Goal: Transaction & Acquisition: Purchase product/service

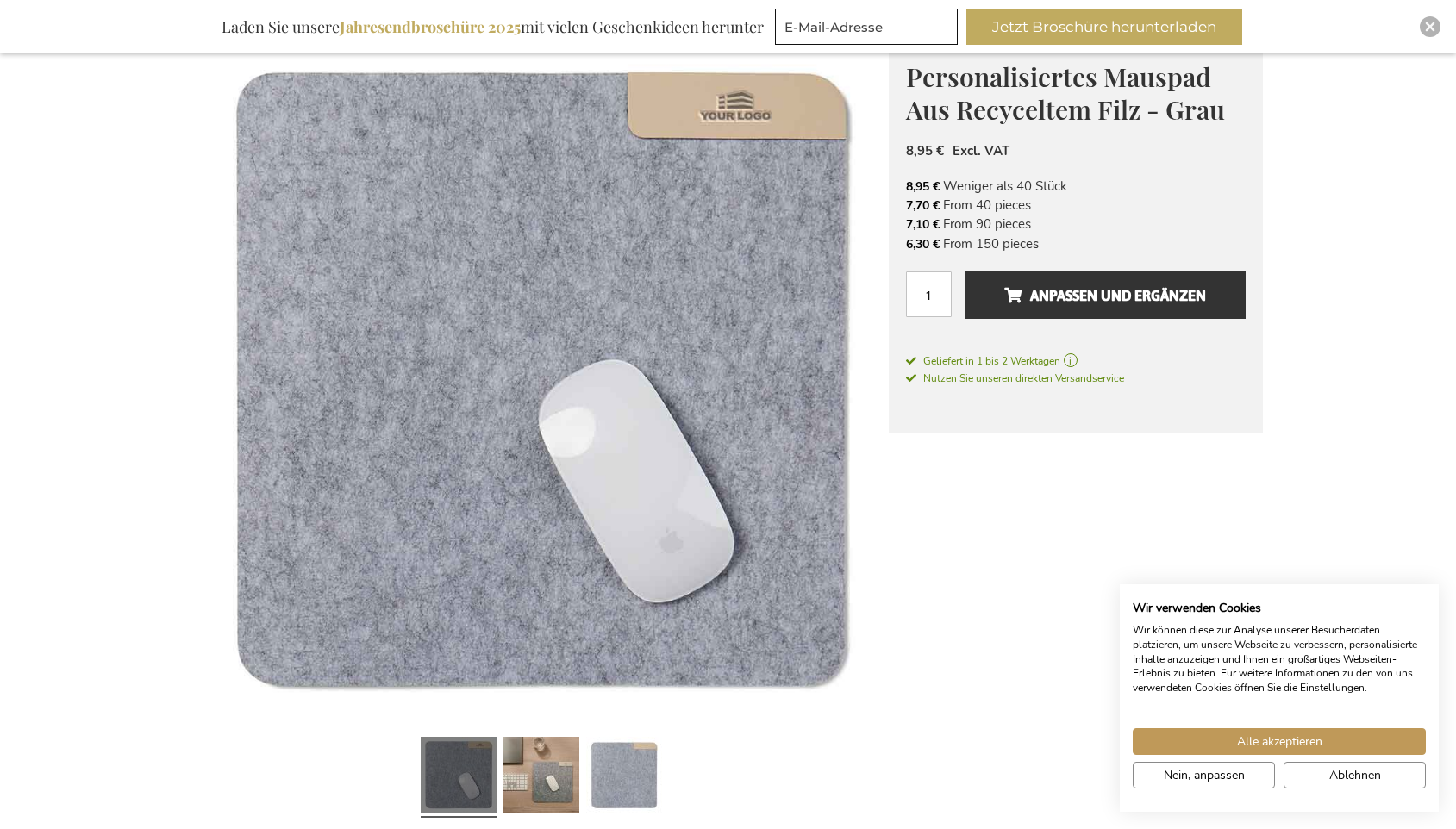
scroll to position [258, 0]
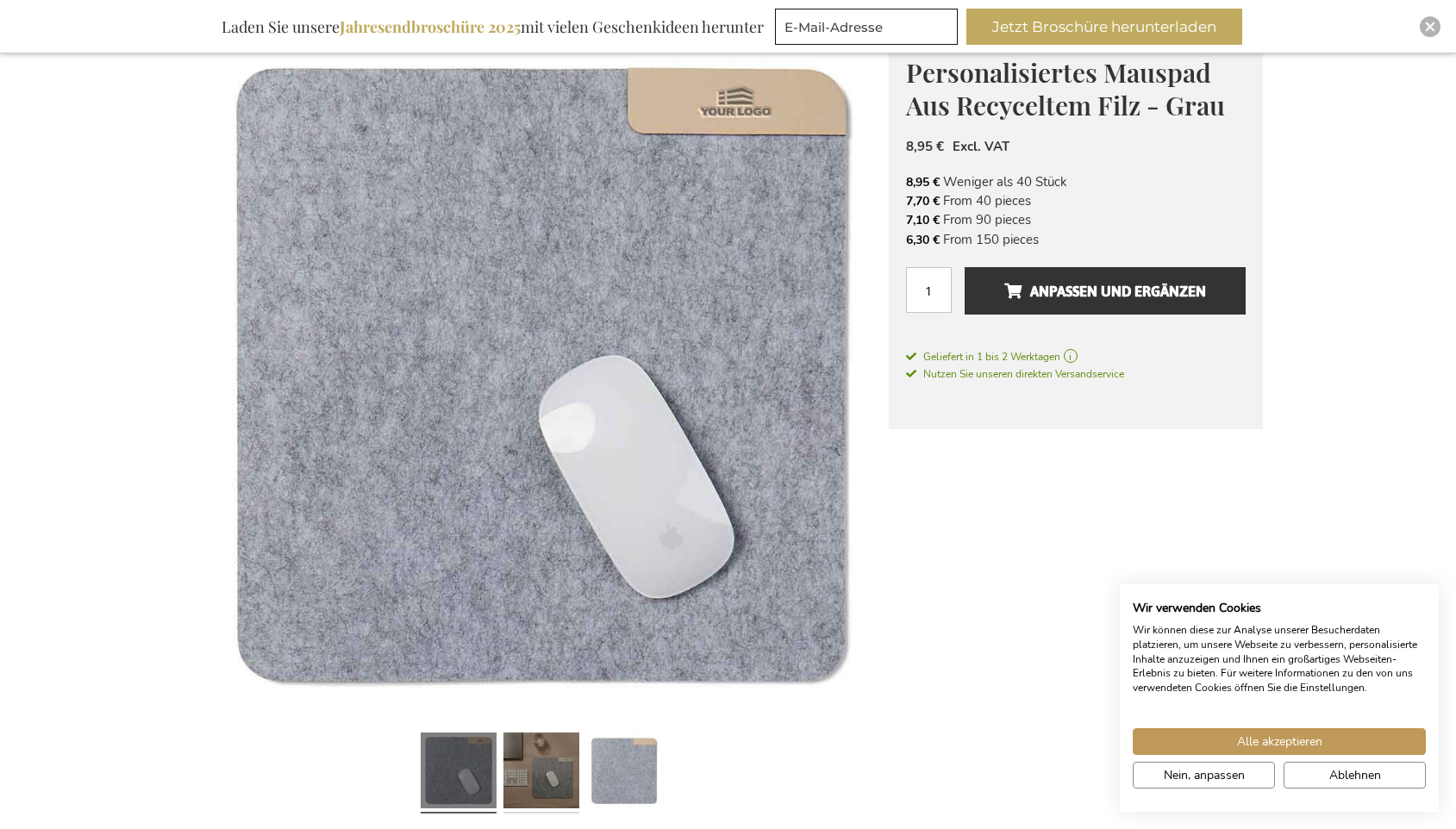
click at [553, 756] on link at bounding box center [541, 772] width 76 height 95
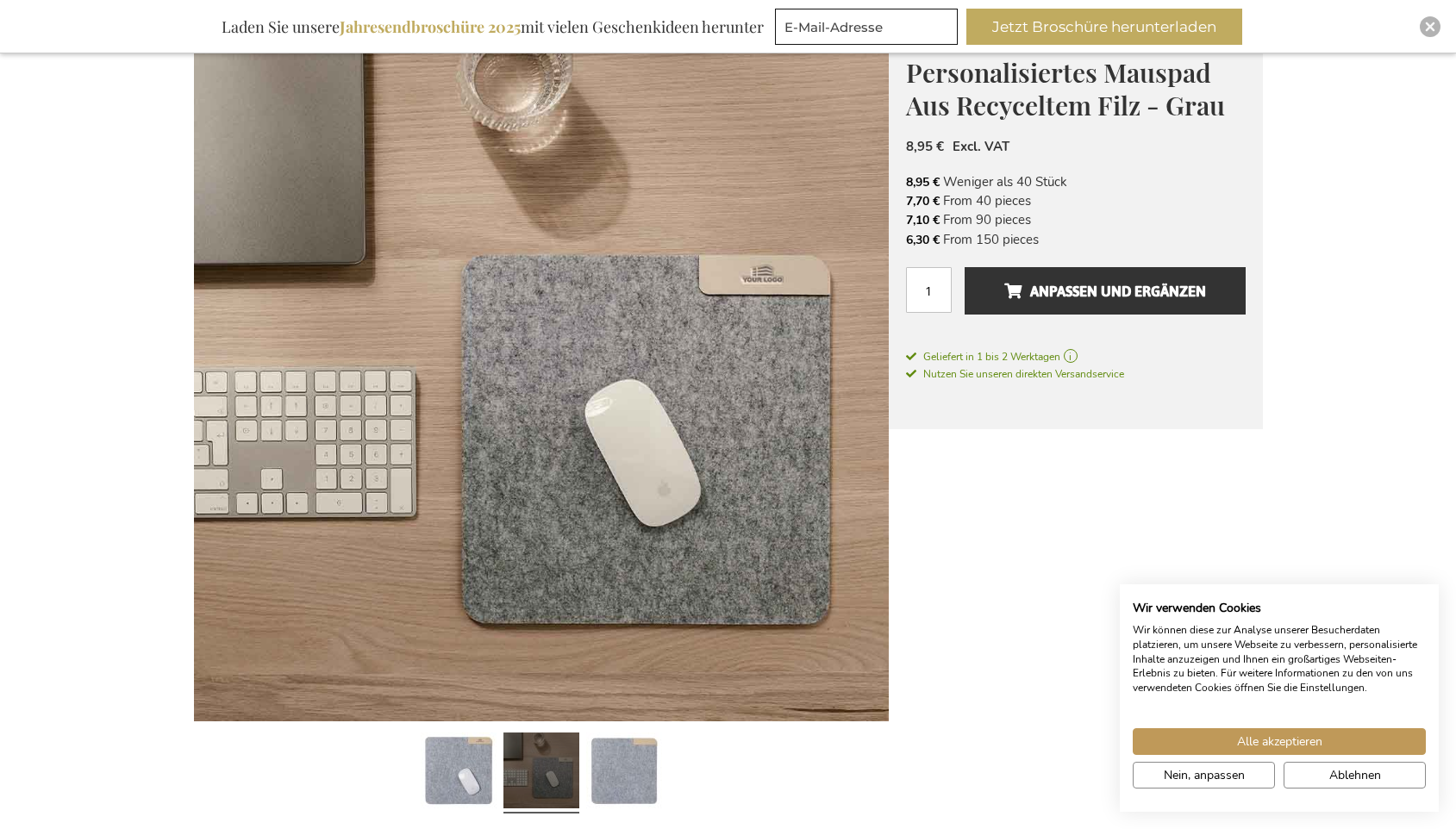
scroll to position [248, 0]
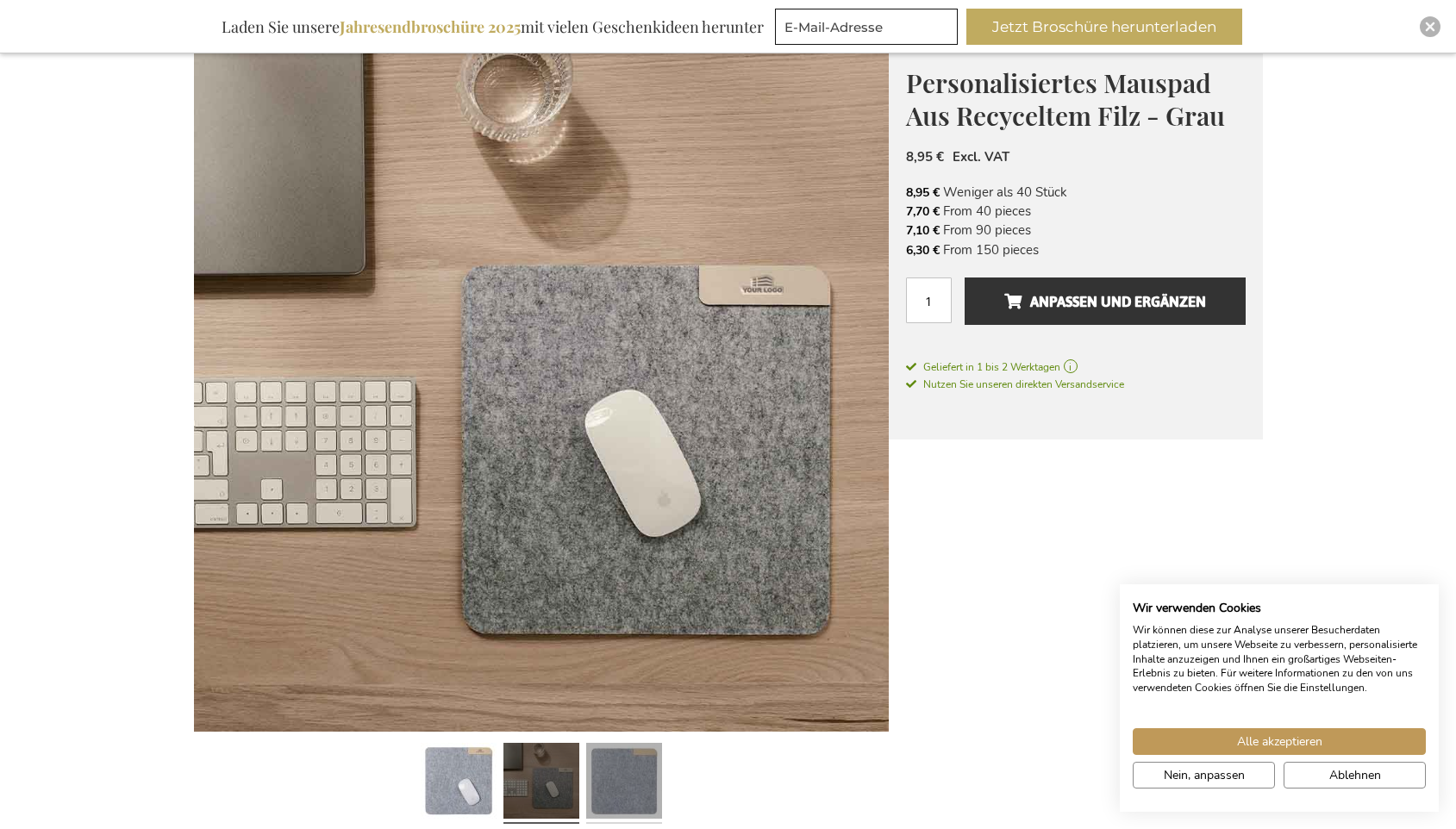
click at [610, 797] on link at bounding box center [624, 783] width 76 height 95
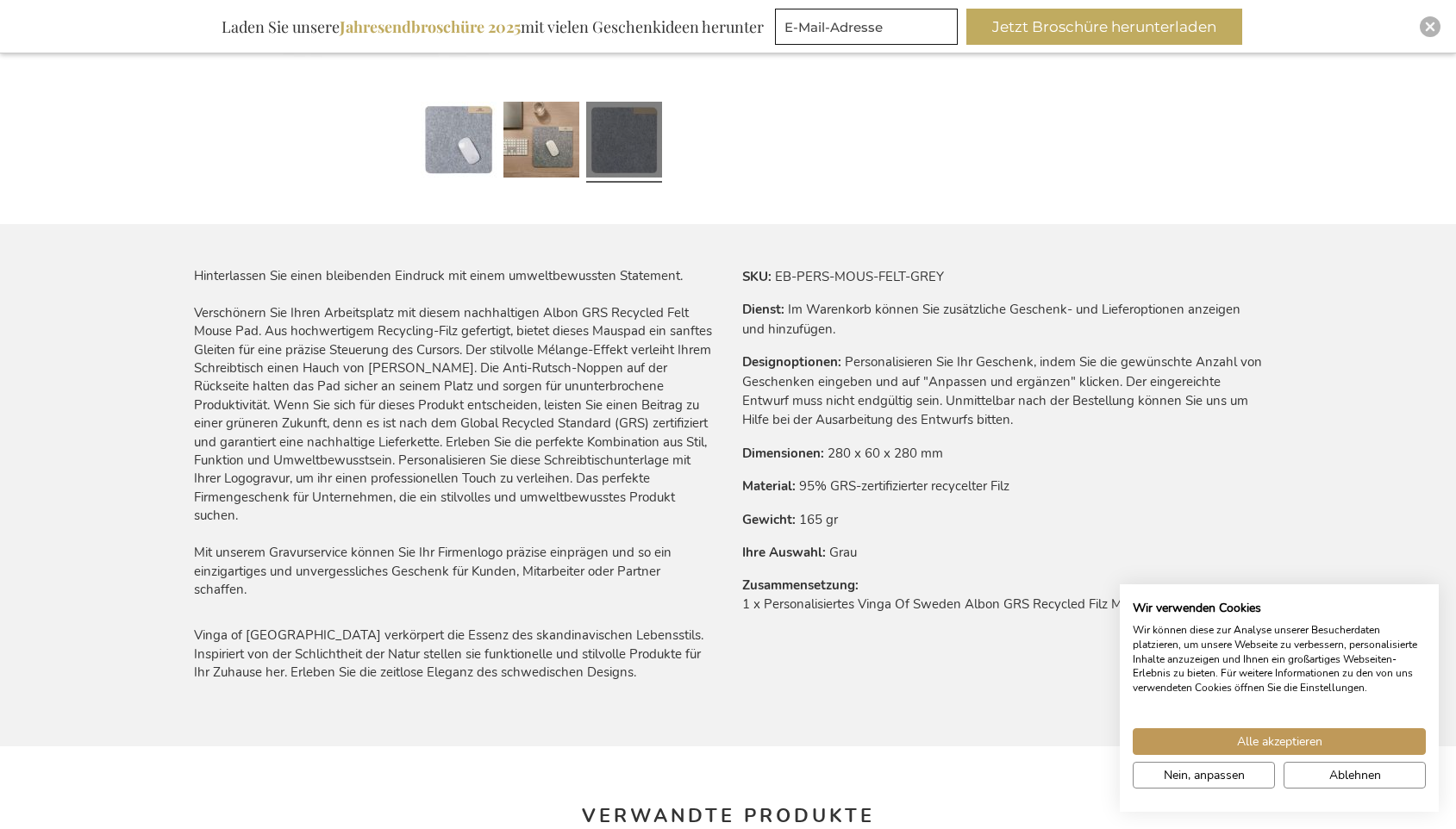
scroll to position [890, 0]
click at [1165, 772] on span "Nein, anpassen" at bounding box center [1205, 775] width 81 height 18
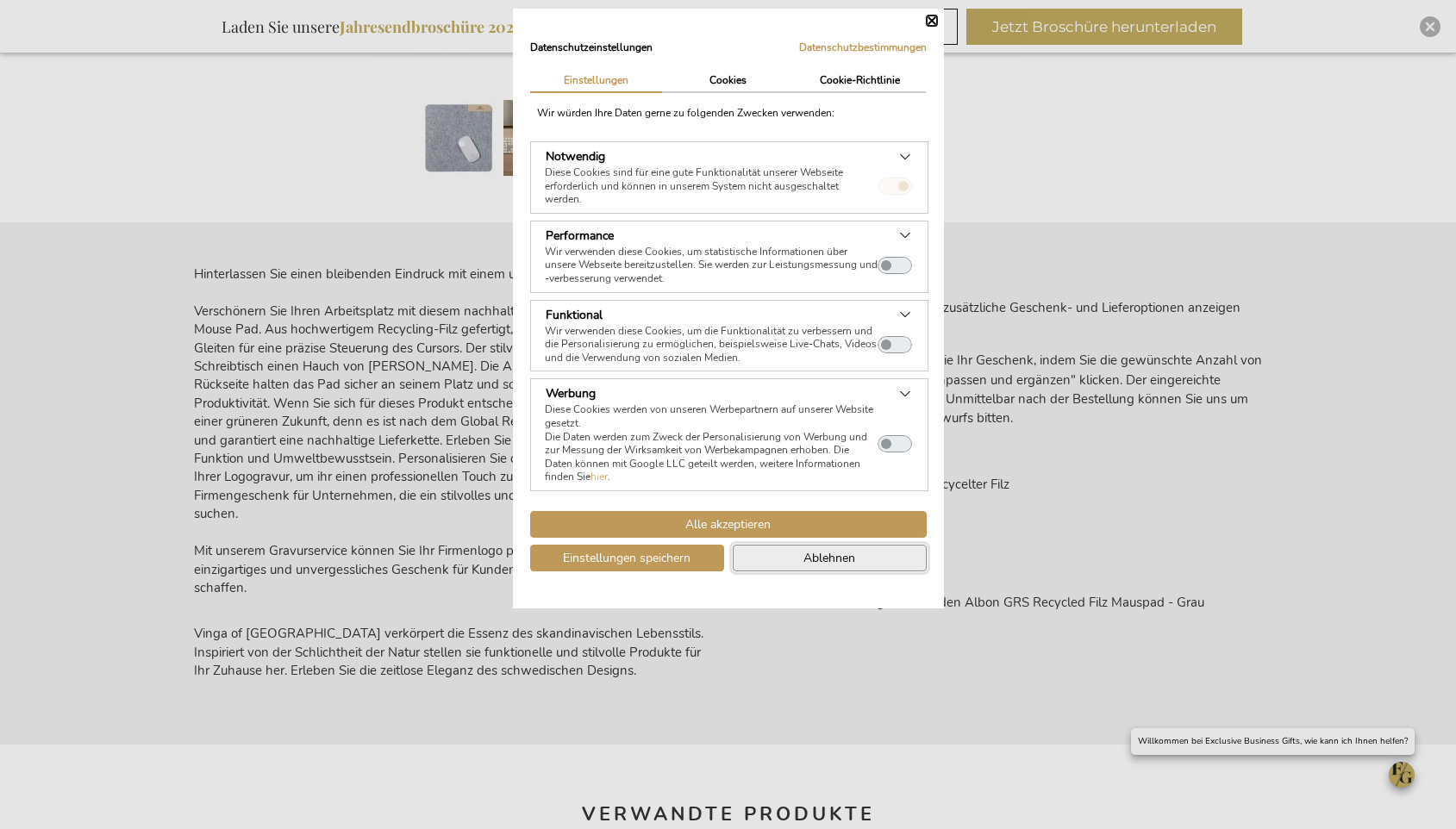
click at [803, 562] on span "Ablehnen" at bounding box center [829, 557] width 52 height 18
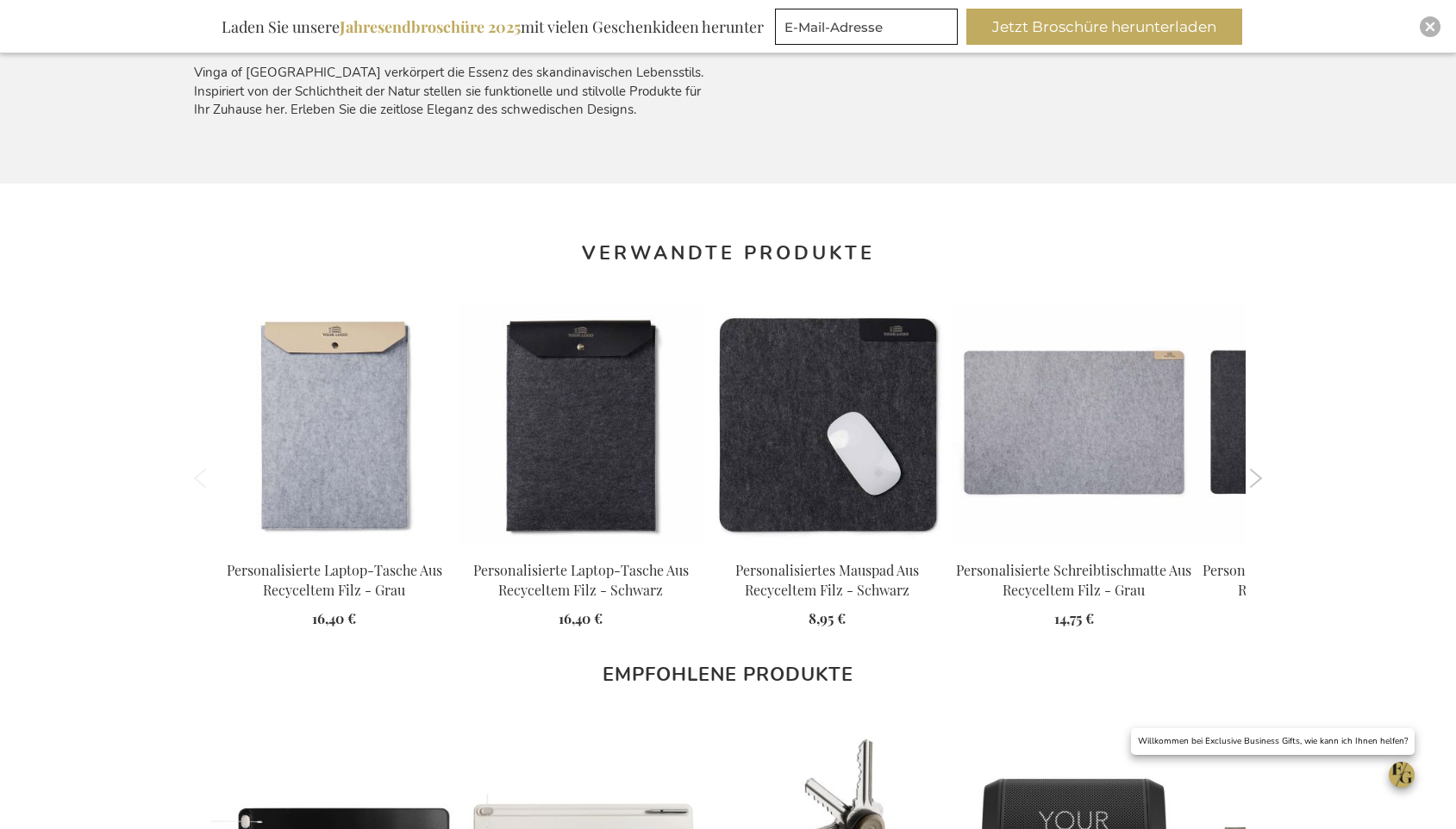
scroll to position [1453, 0]
click at [1260, 479] on button "Next" at bounding box center [1256, 478] width 12 height 19
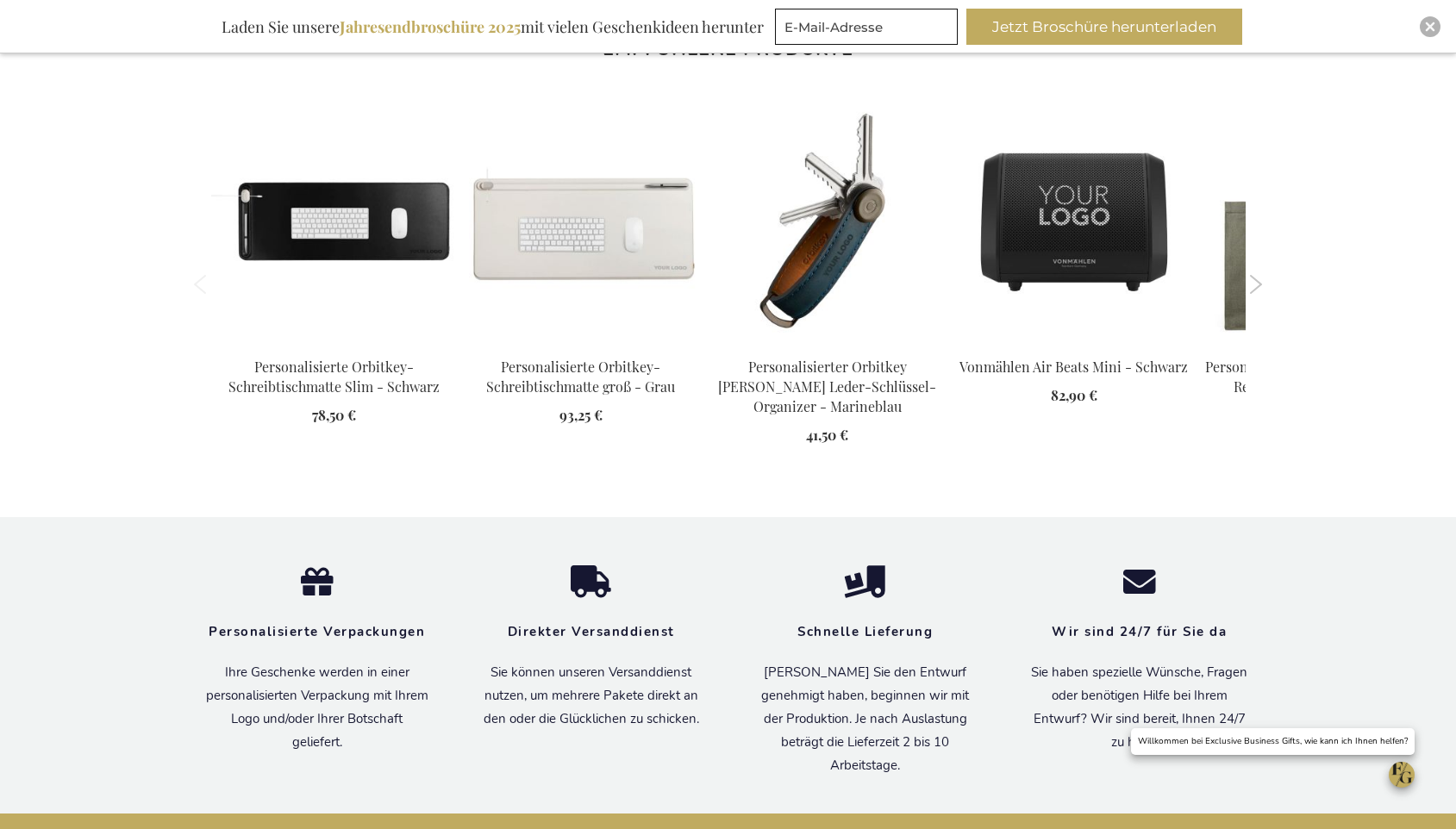
scroll to position [2079, 0]
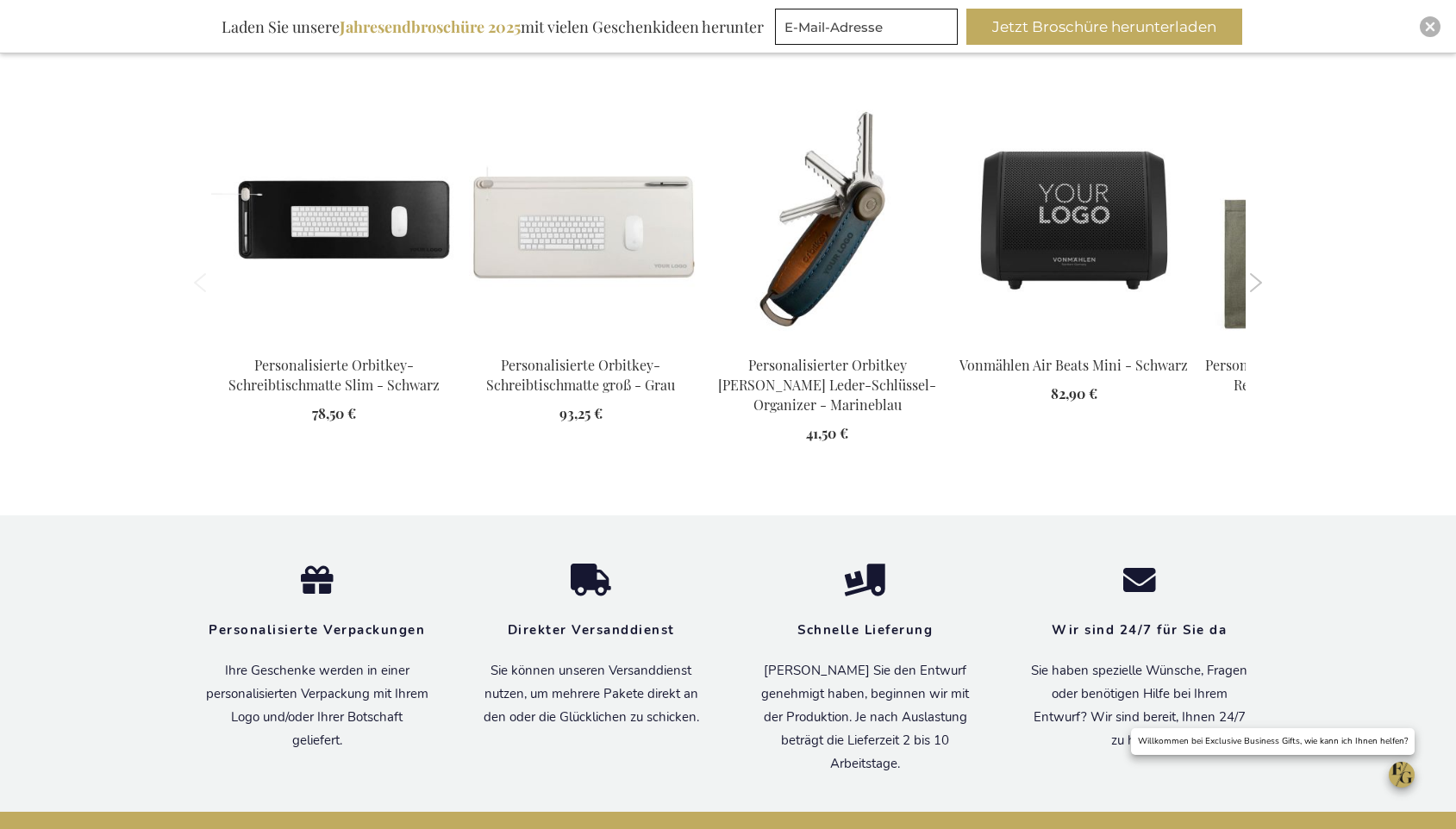
click at [1260, 286] on button "Next" at bounding box center [1256, 283] width 12 height 19
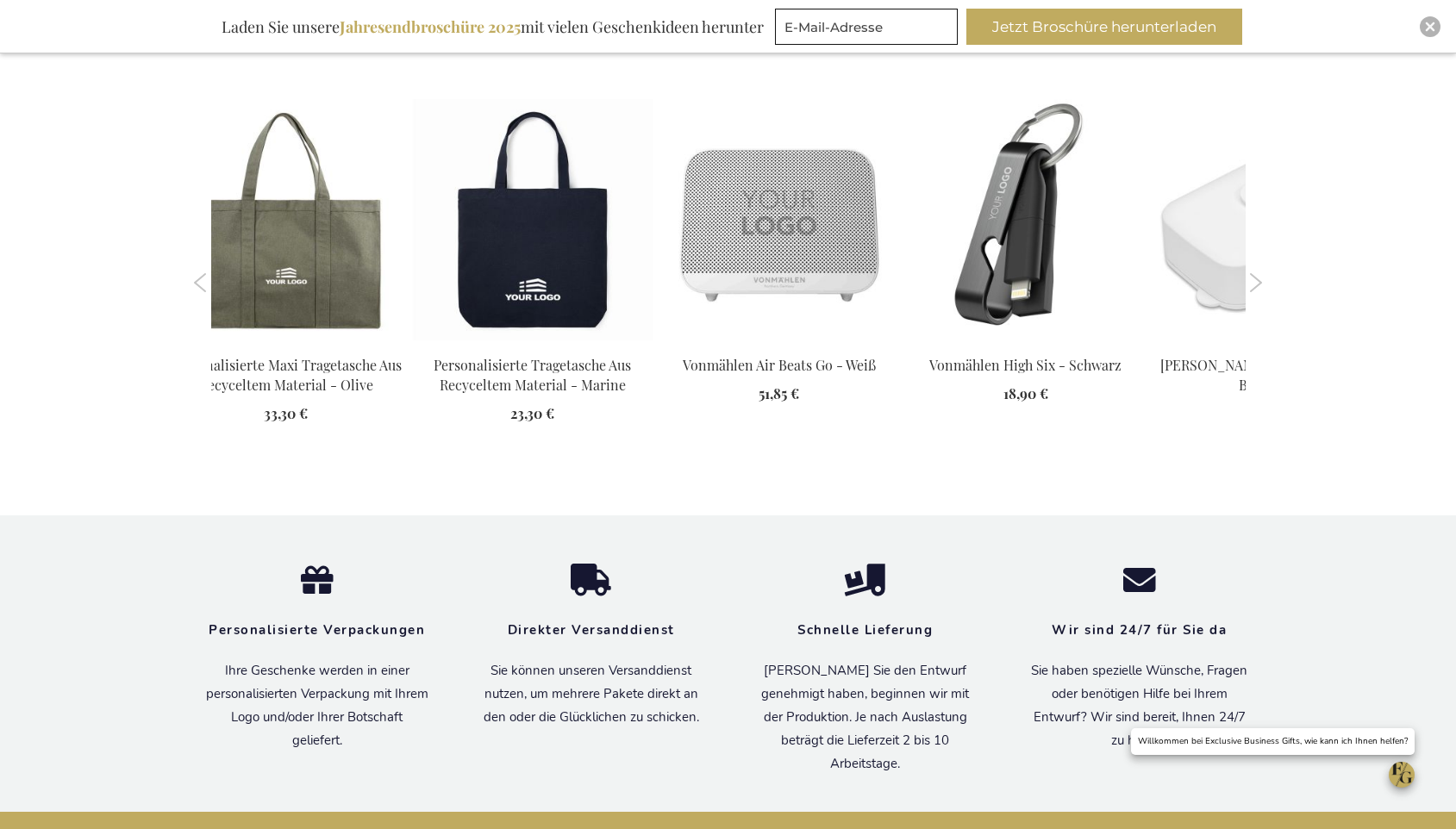
click at [1259, 282] on button "Next" at bounding box center [1256, 283] width 12 height 19
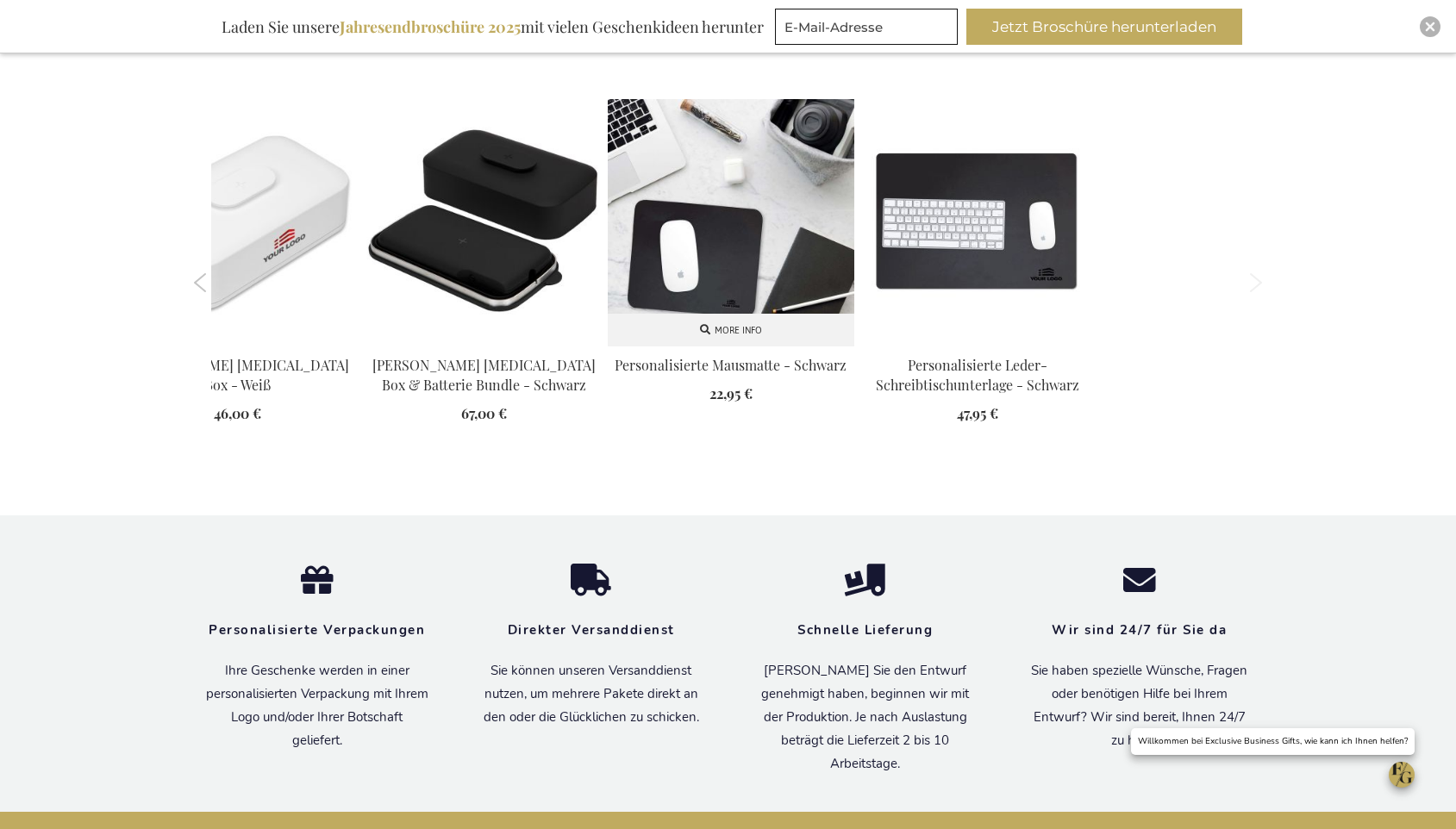
click at [769, 245] on img at bounding box center [730, 222] width 247 height 247
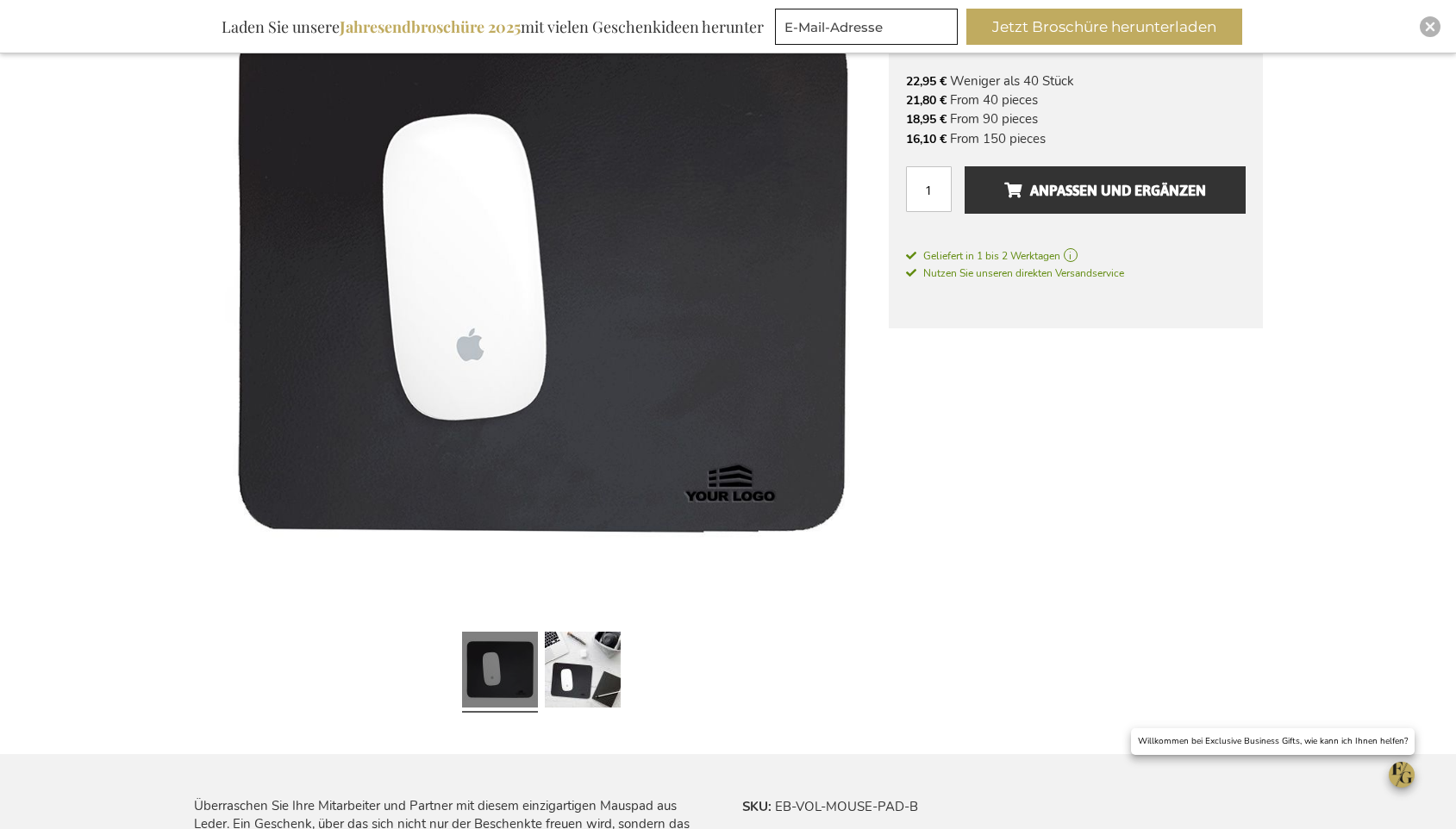
scroll to position [360, 0]
click at [587, 641] on link at bounding box center [583, 671] width 76 height 95
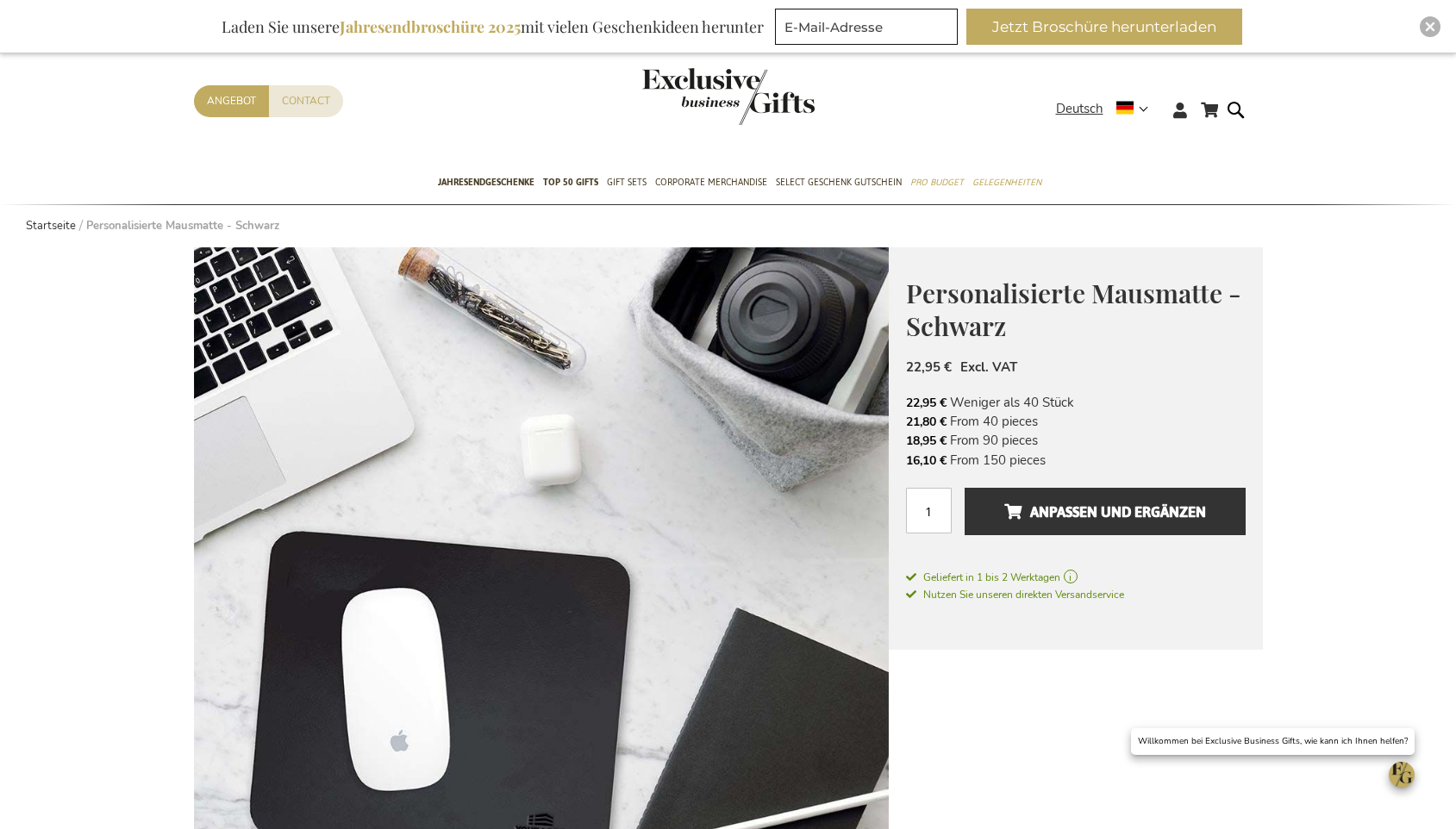
scroll to position [0, 0]
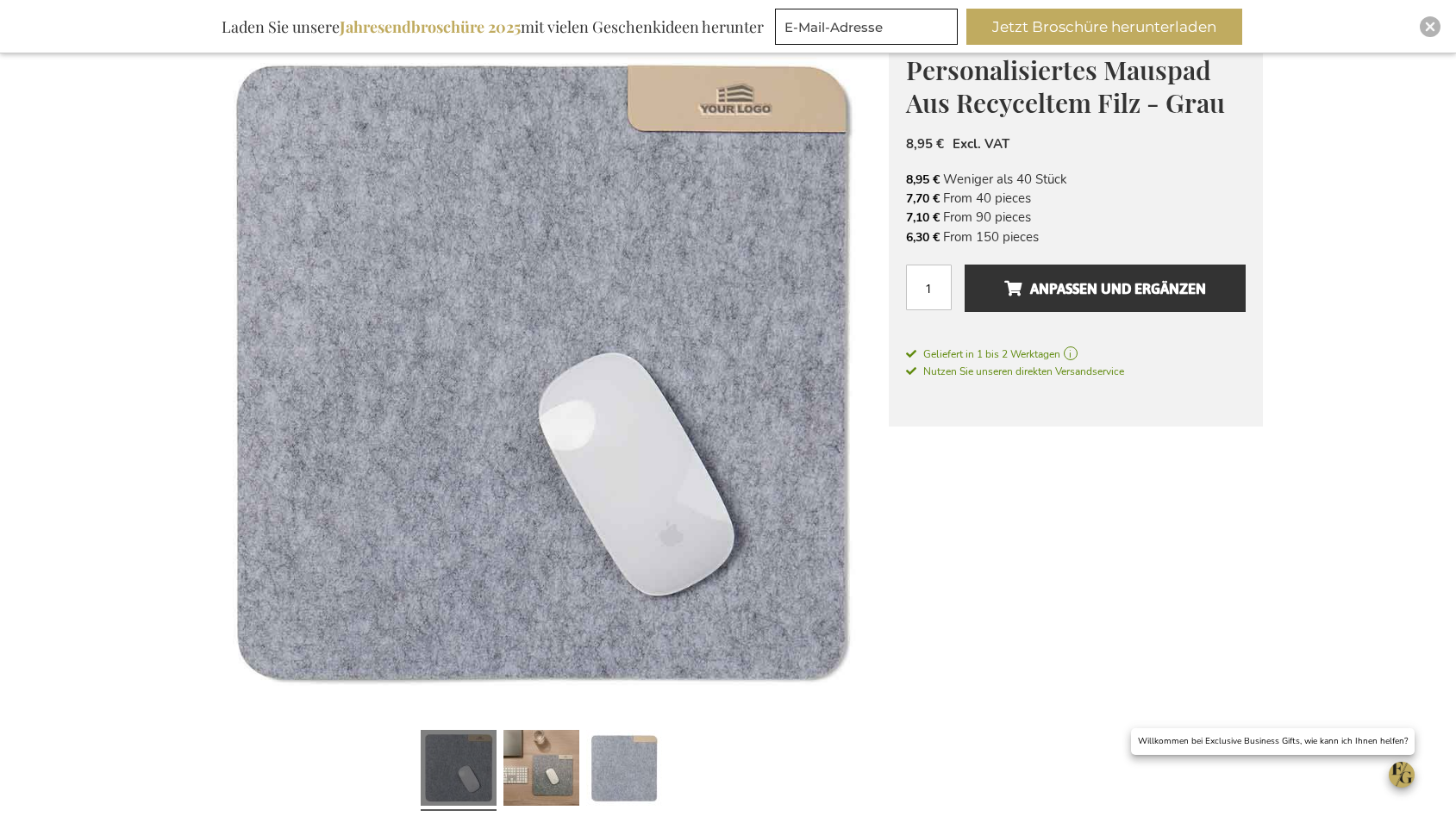
scroll to position [254, 0]
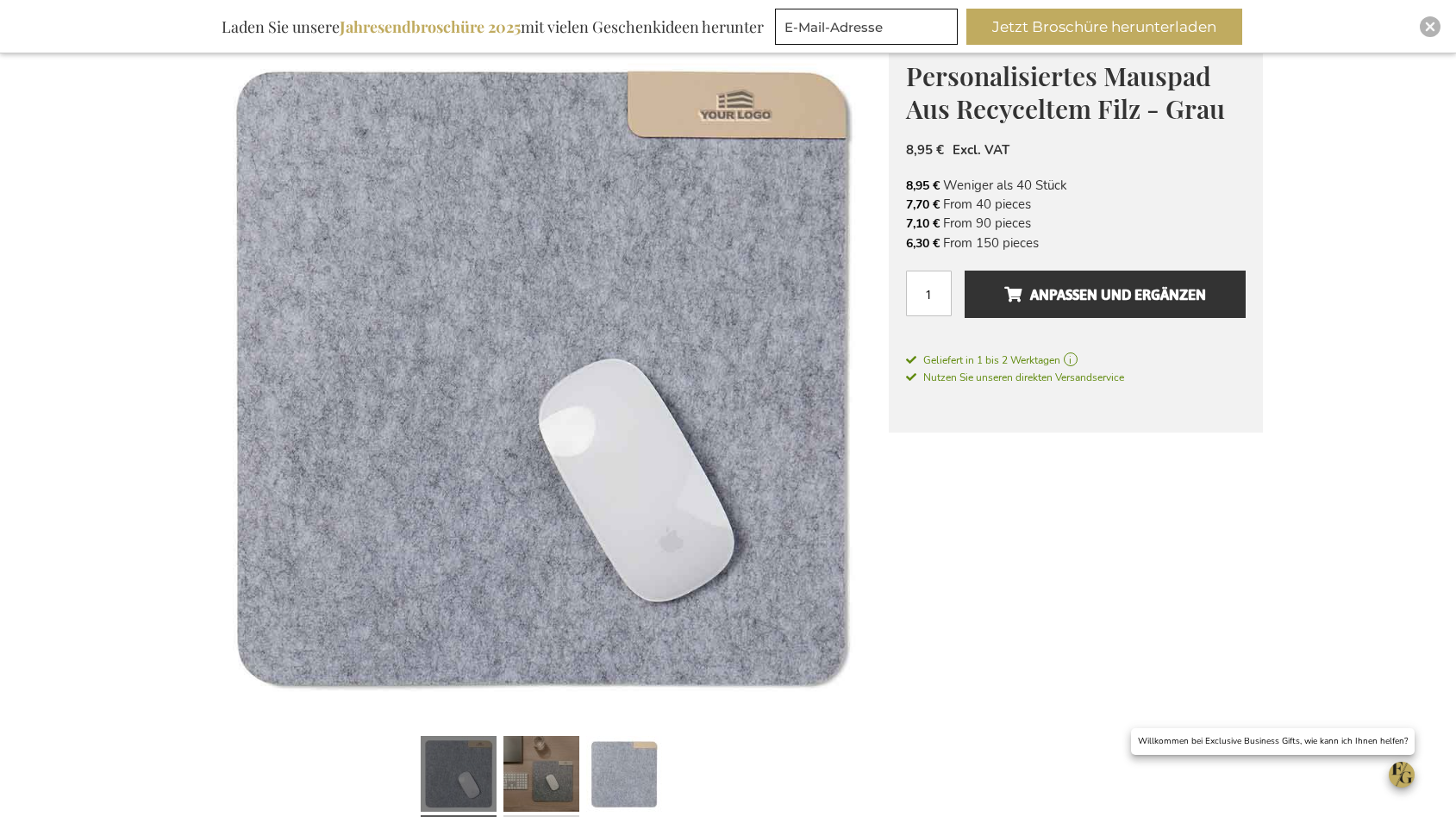
click at [570, 785] on link at bounding box center [541, 776] width 76 height 95
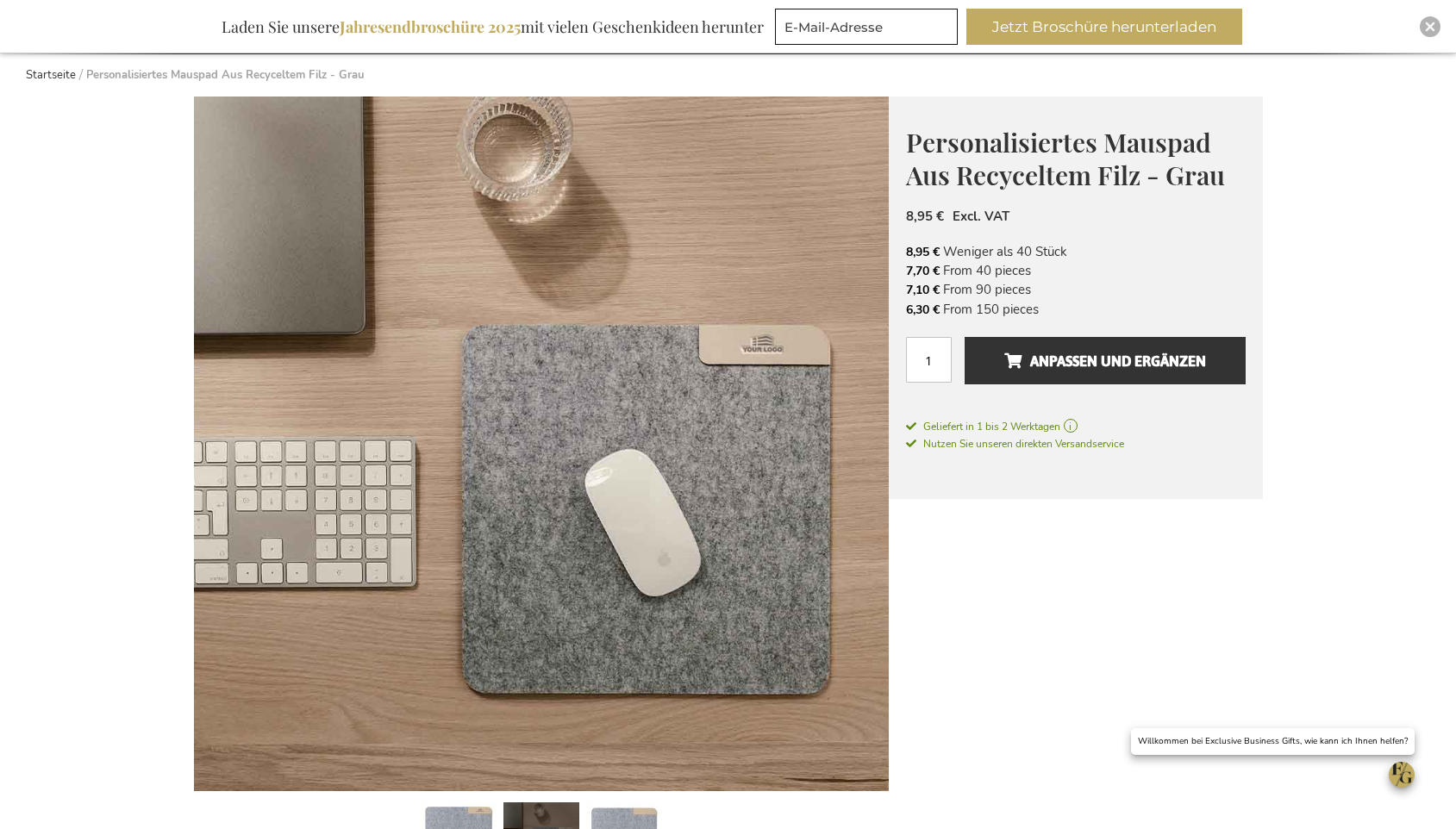
scroll to position [189, 0]
